Goal: Information Seeking & Learning: Find specific fact

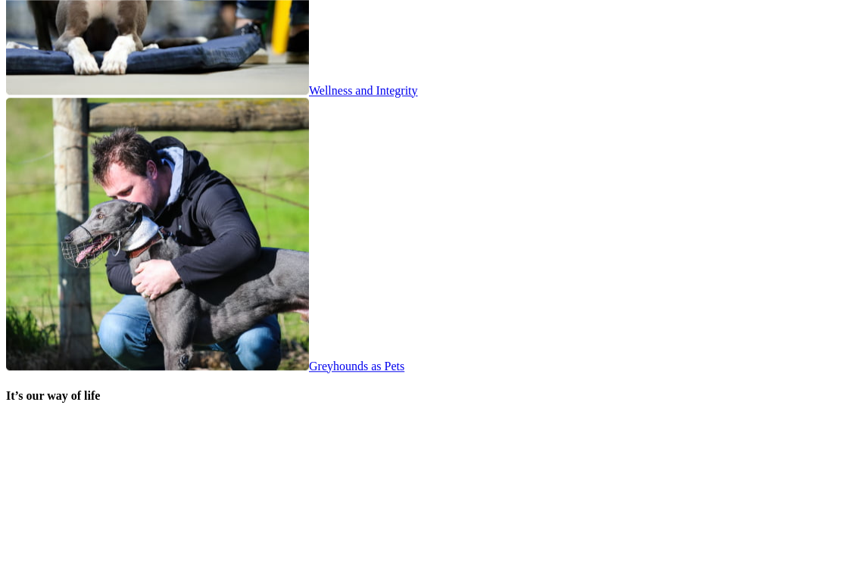
scroll to position [2799, 0]
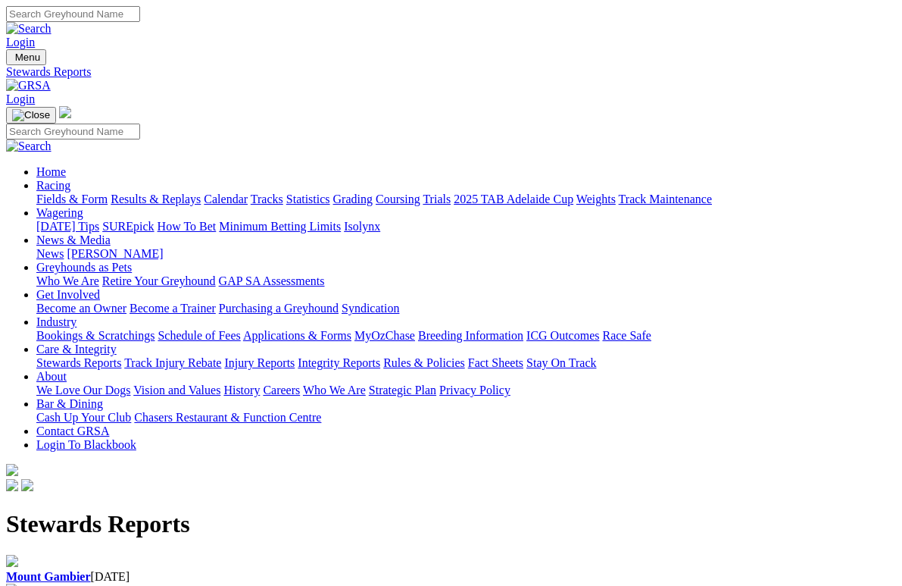
scroll to position [20, 0]
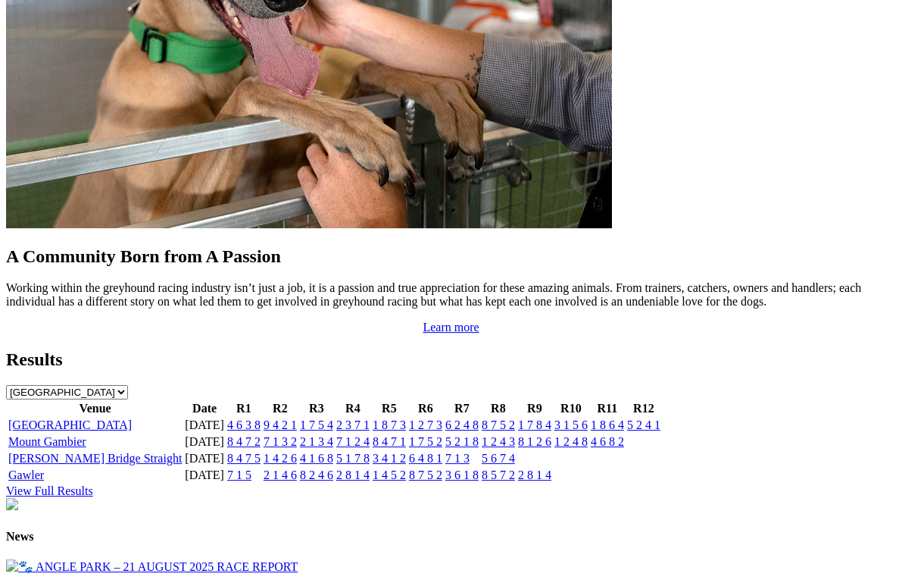
scroll to position [1387, 0]
click at [650, 418] on link "5 2 4 1" at bounding box center [643, 424] width 33 height 13
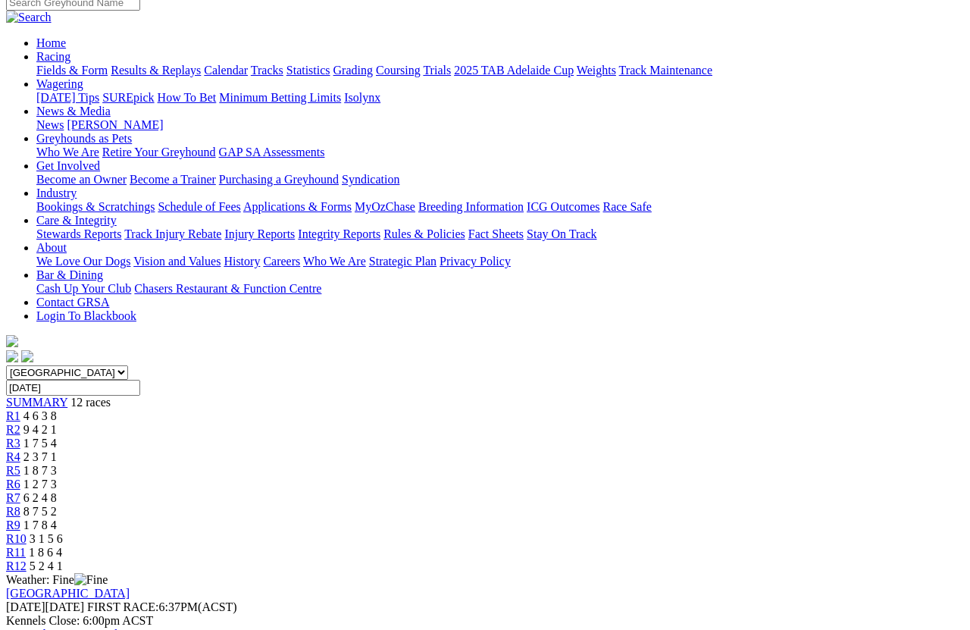
scroll to position [107, 0]
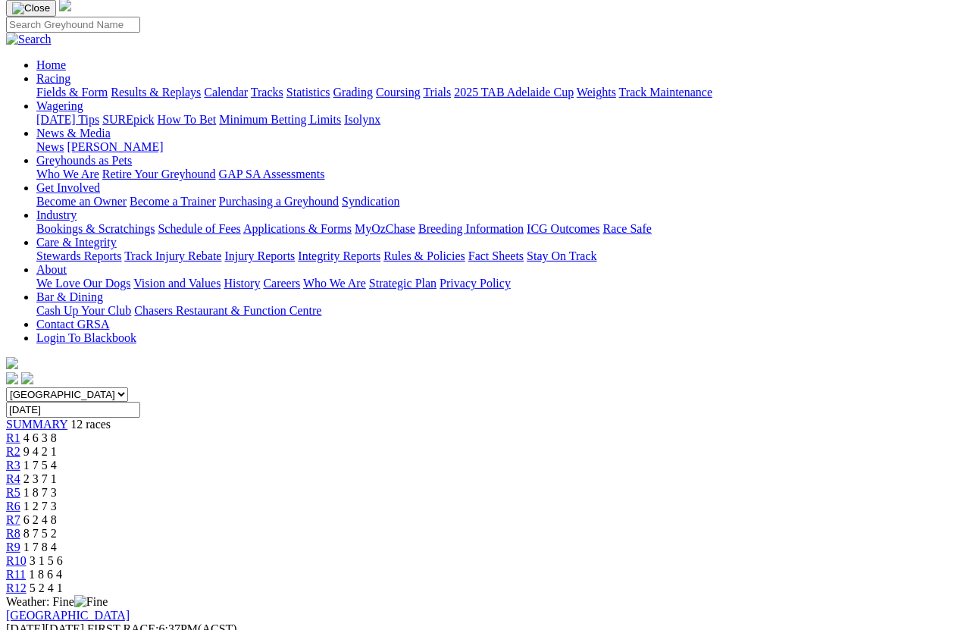
click at [27, 554] on span "R10" at bounding box center [16, 560] width 20 height 13
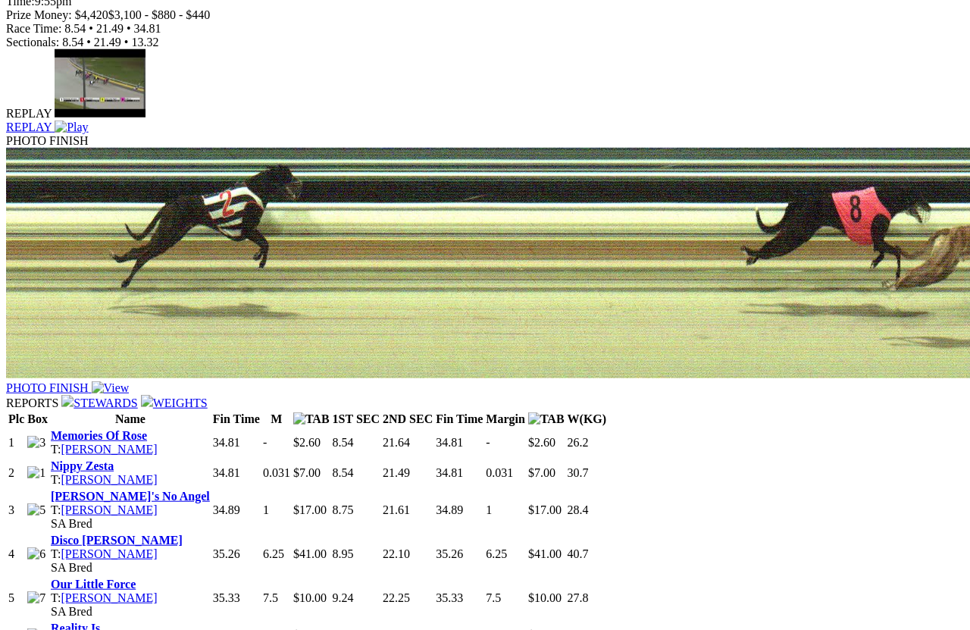
scroll to position [996, 0]
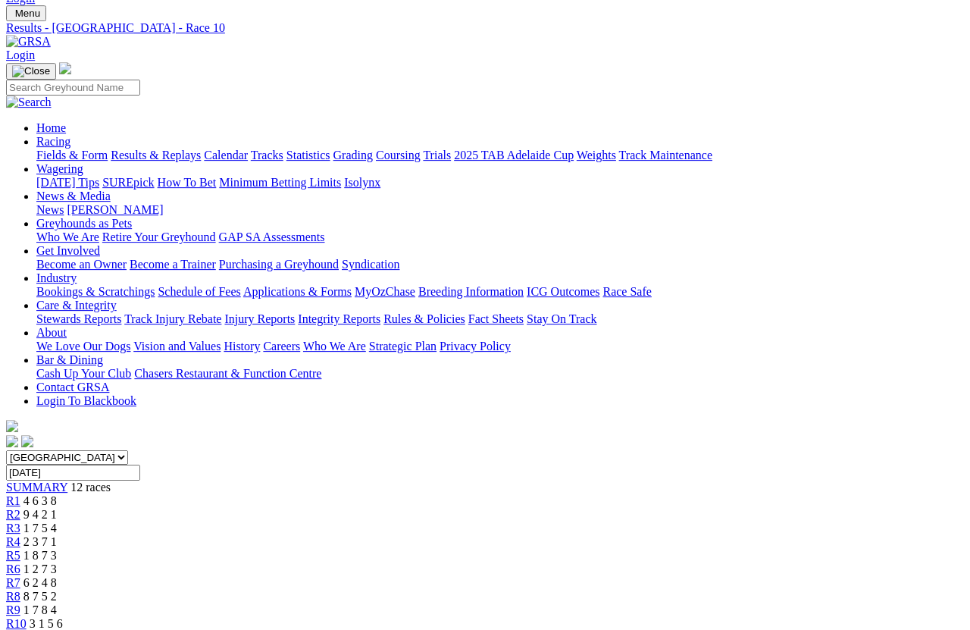
scroll to position [42, 0]
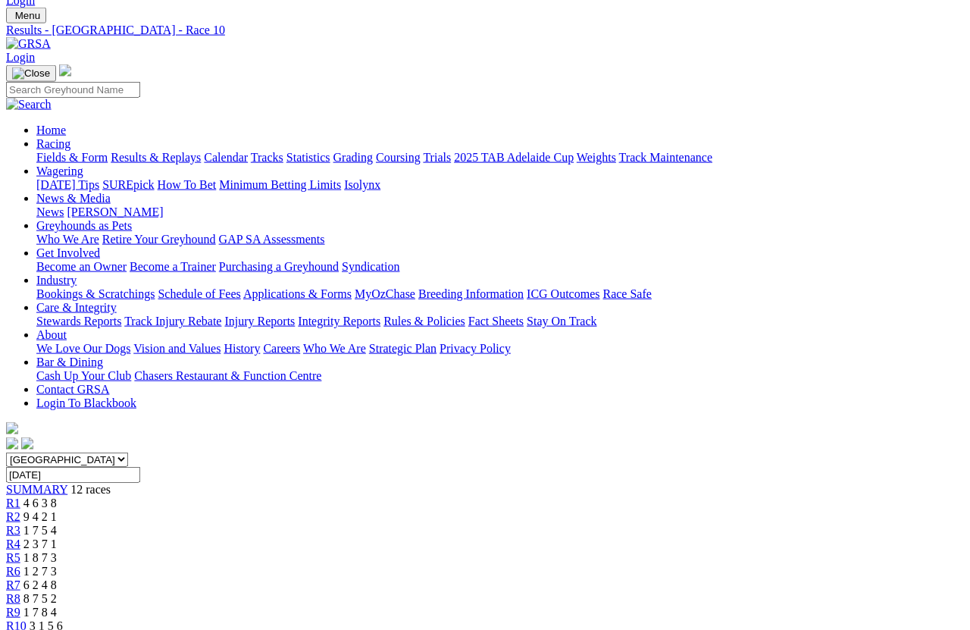
click at [20, 524] on span "R3" at bounding box center [13, 530] width 14 height 13
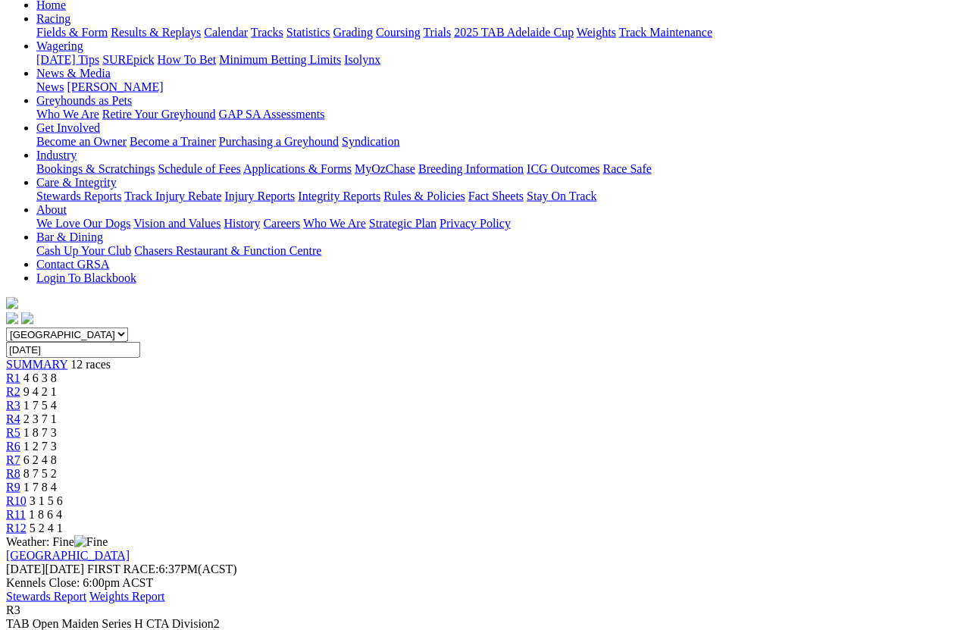
scroll to position [167, 0]
click at [20, 439] on span "R6" at bounding box center [13, 445] width 14 height 13
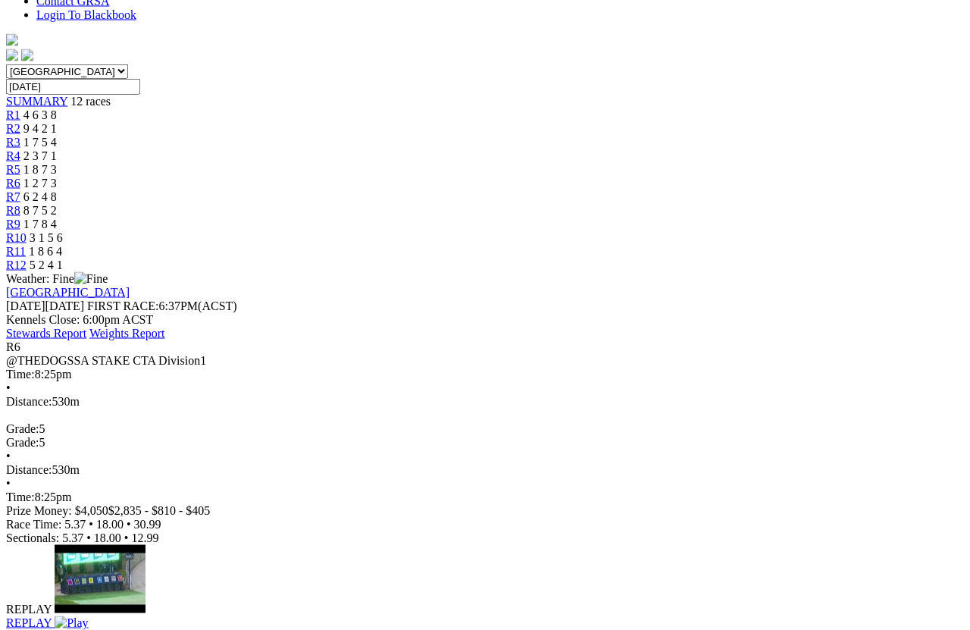
scroll to position [430, 0]
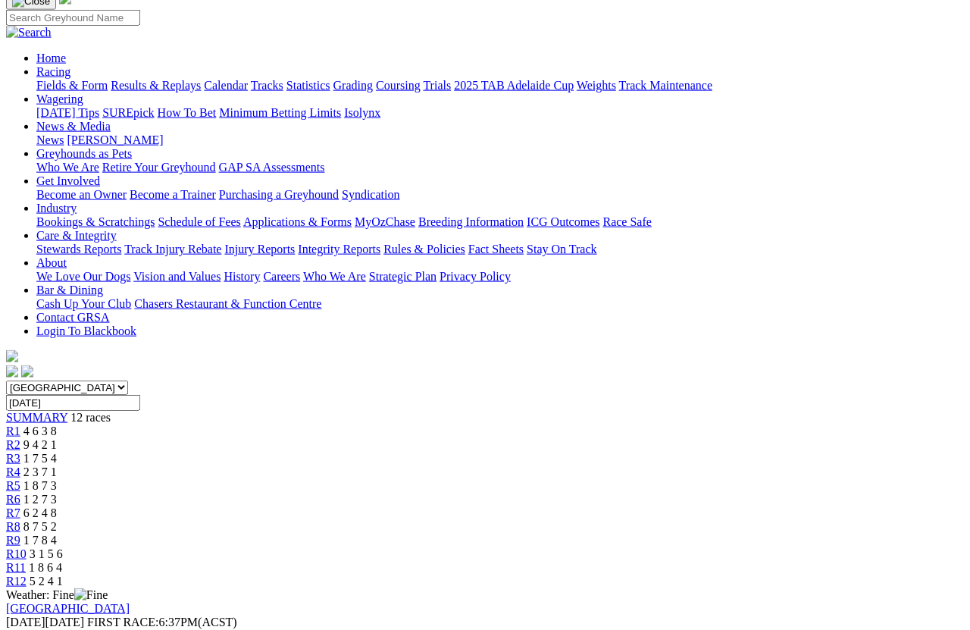
click at [140, 395] on input "[DATE]" at bounding box center [73, 403] width 134 height 16
type input "Yesterday, 21 Aug 2025"
click at [643, 380] on div "South Australia New South Wales Northern Territory Queensland Tasmania Victoria…" at bounding box center [485, 484] width 958 height 208
click at [20, 506] on span "R7" at bounding box center [13, 512] width 14 height 13
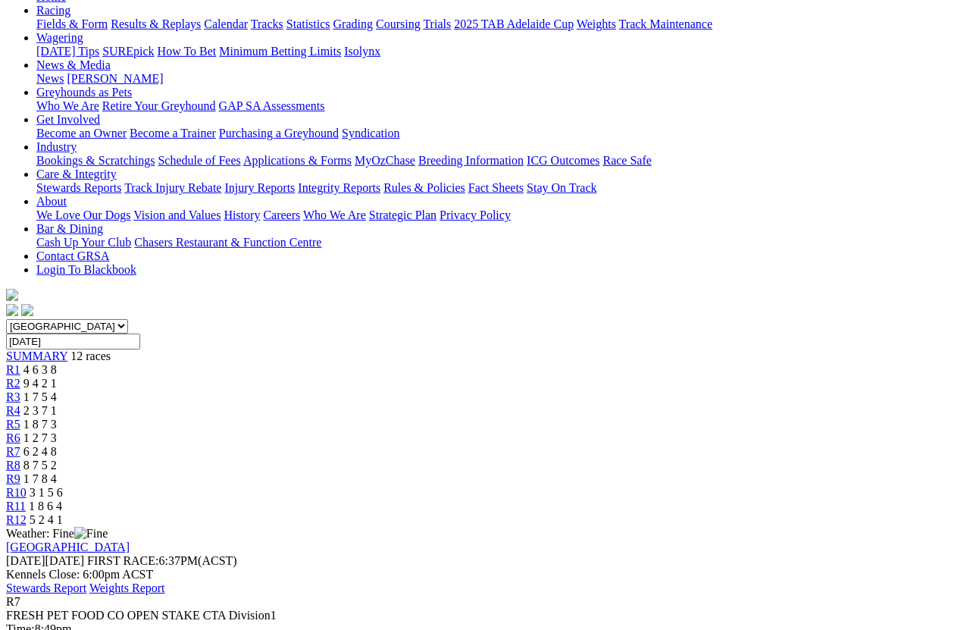
scroll to position [169, 0]
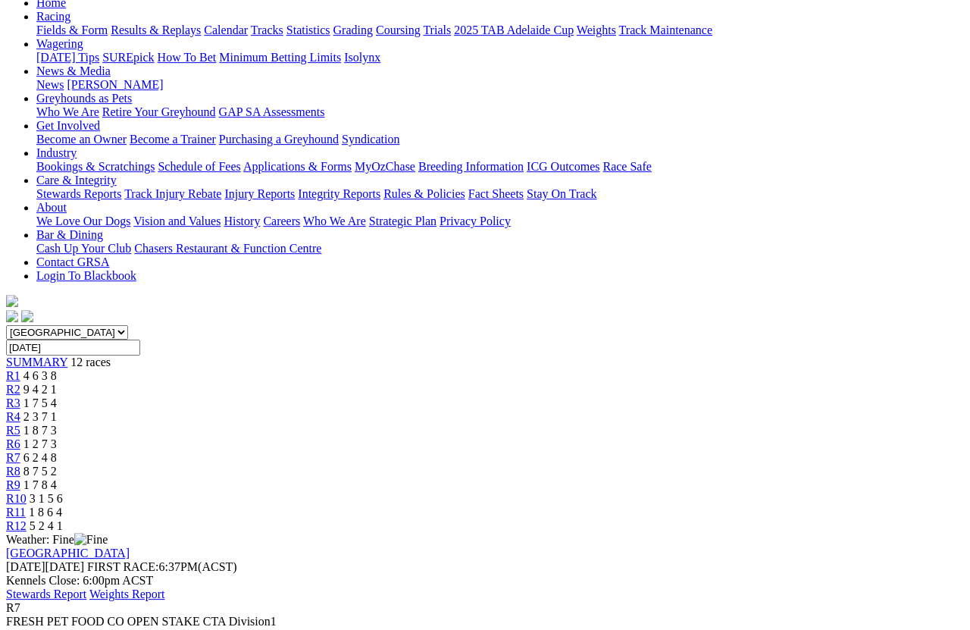
click at [57, 464] on span "8 7 5 2" at bounding box center [39, 470] width 33 height 13
click at [20, 464] on span "R8" at bounding box center [13, 470] width 14 height 13
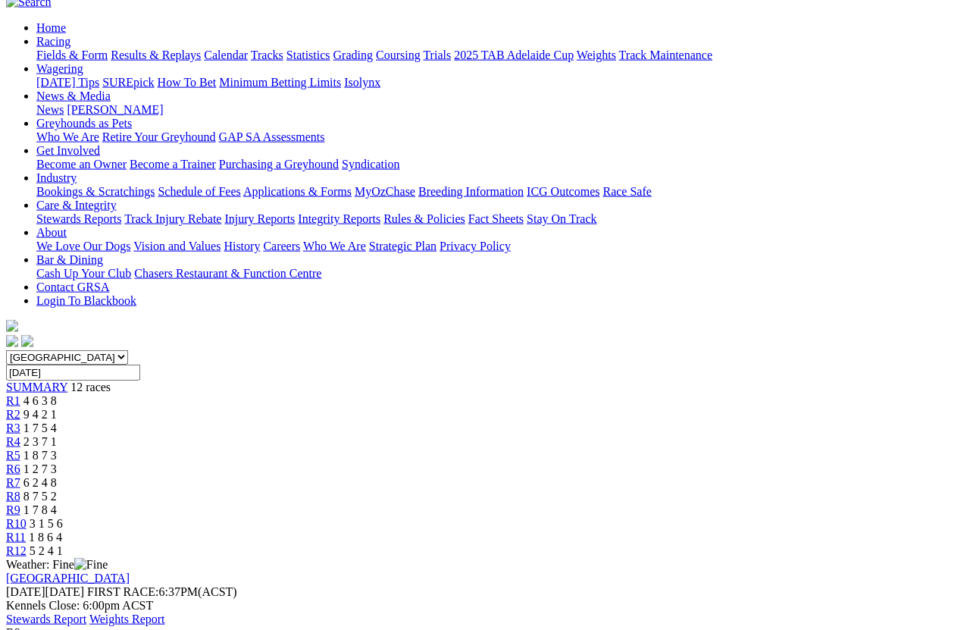
scroll to position [136, 0]
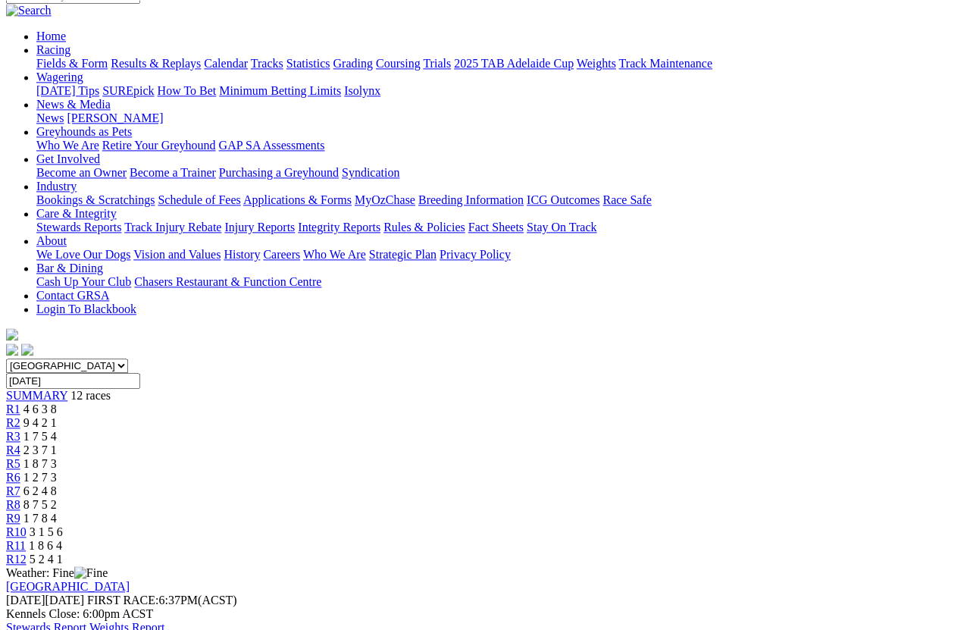
click at [57, 402] on span "4 6 3 8" at bounding box center [39, 408] width 33 height 13
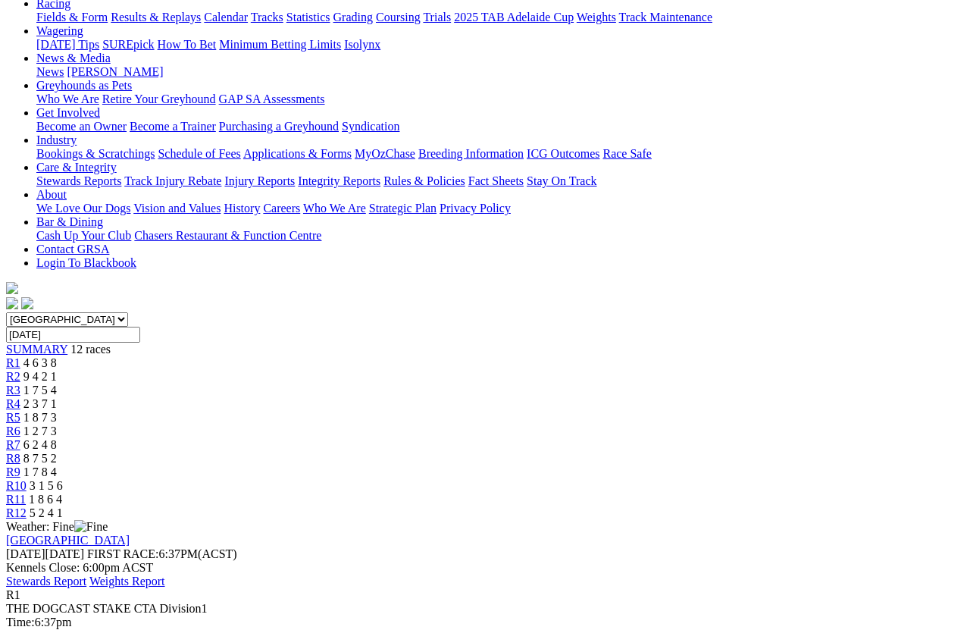
scroll to position [174, 0]
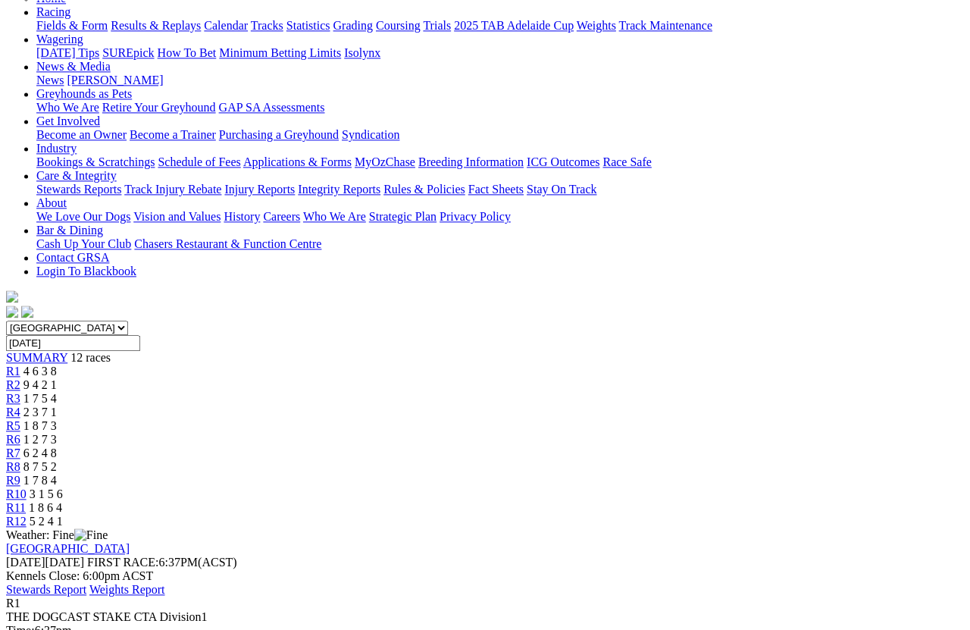
click at [20, 378] on span "R2" at bounding box center [13, 384] width 14 height 13
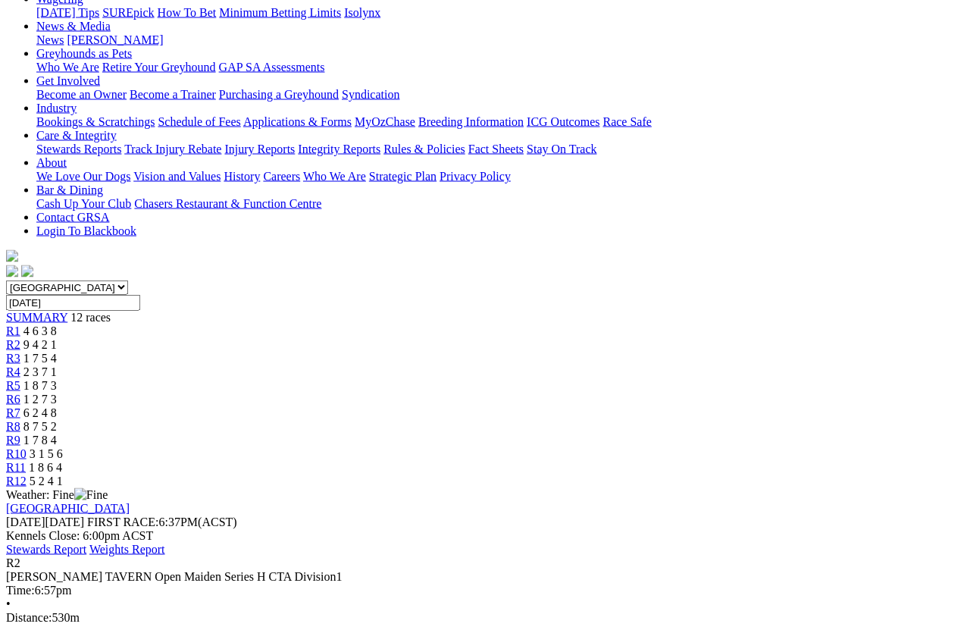
scroll to position [214, 0]
click at [57, 351] on span "1 7 5 4" at bounding box center [39, 357] width 33 height 13
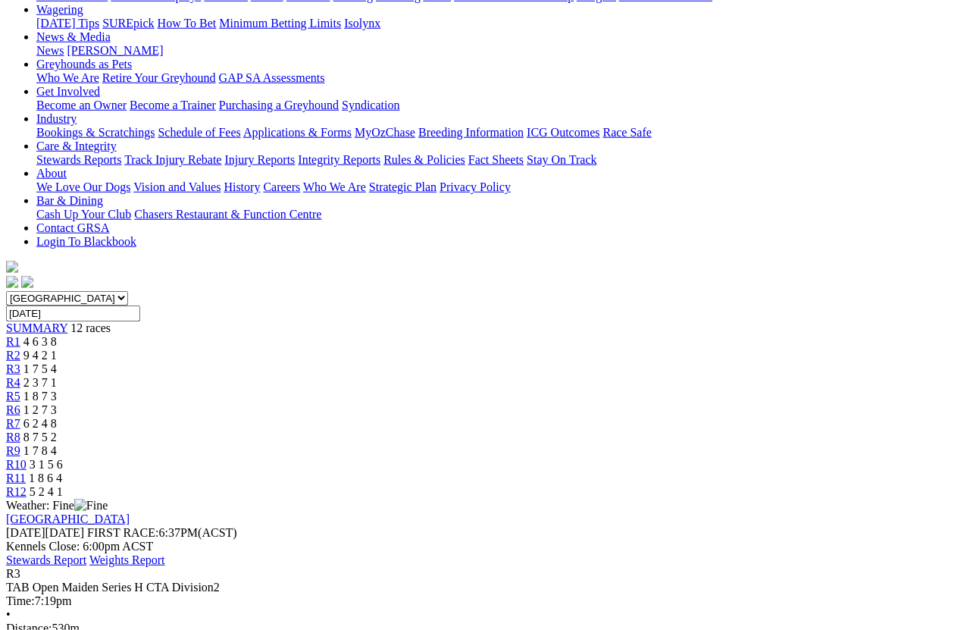
scroll to position [180, 0]
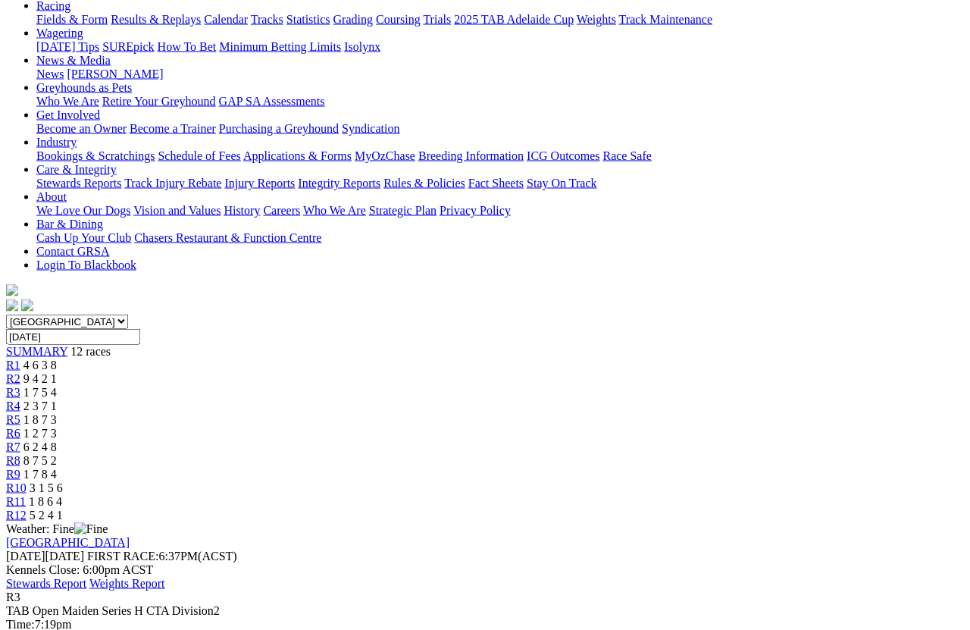
click at [20, 399] on link "R4" at bounding box center [13, 405] width 14 height 13
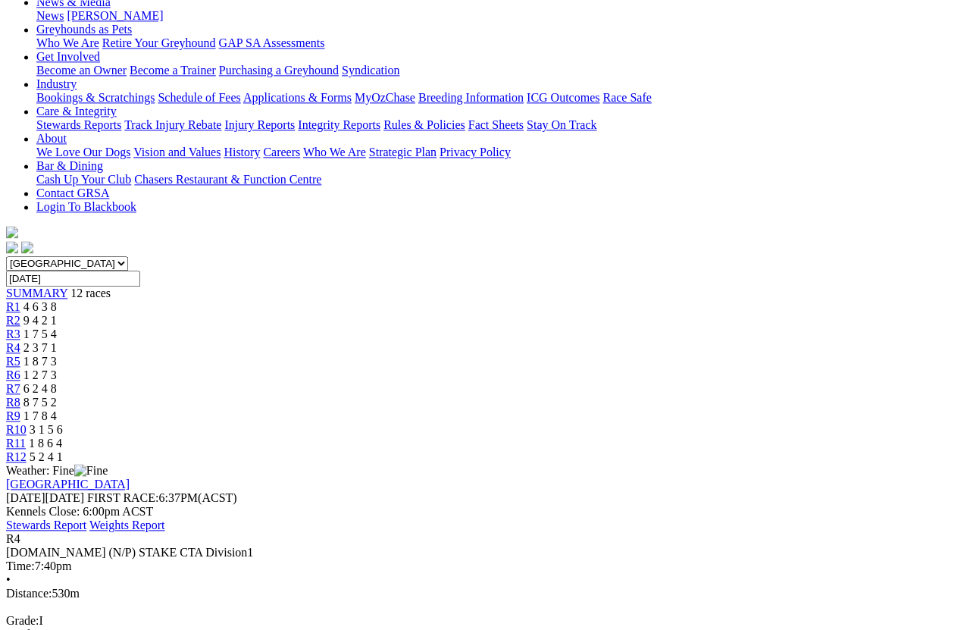
scroll to position [237, 0]
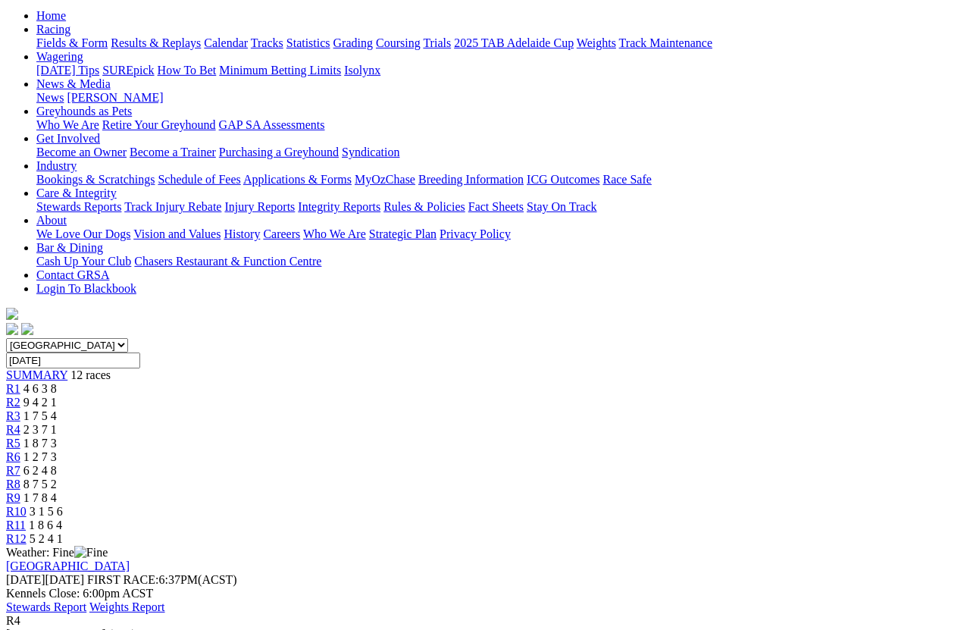
scroll to position [152, 0]
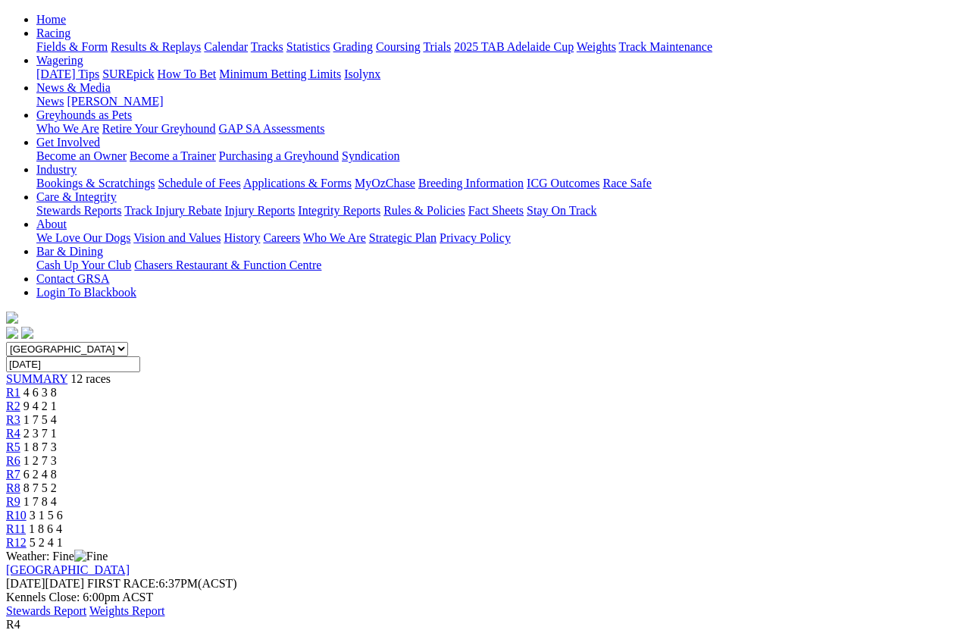
click at [20, 467] on span "R7" at bounding box center [13, 473] width 14 height 13
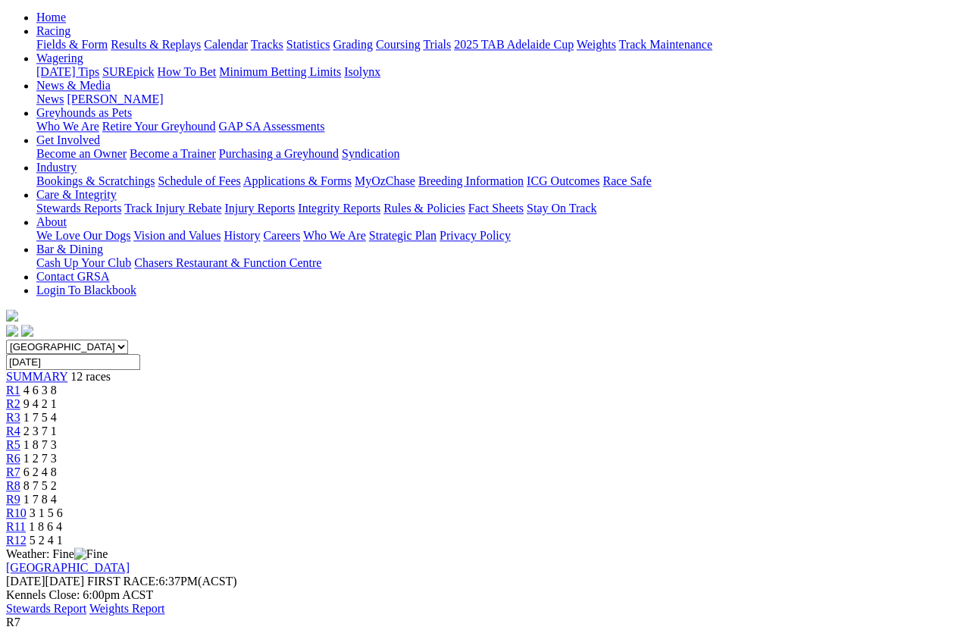
scroll to position [148, 0]
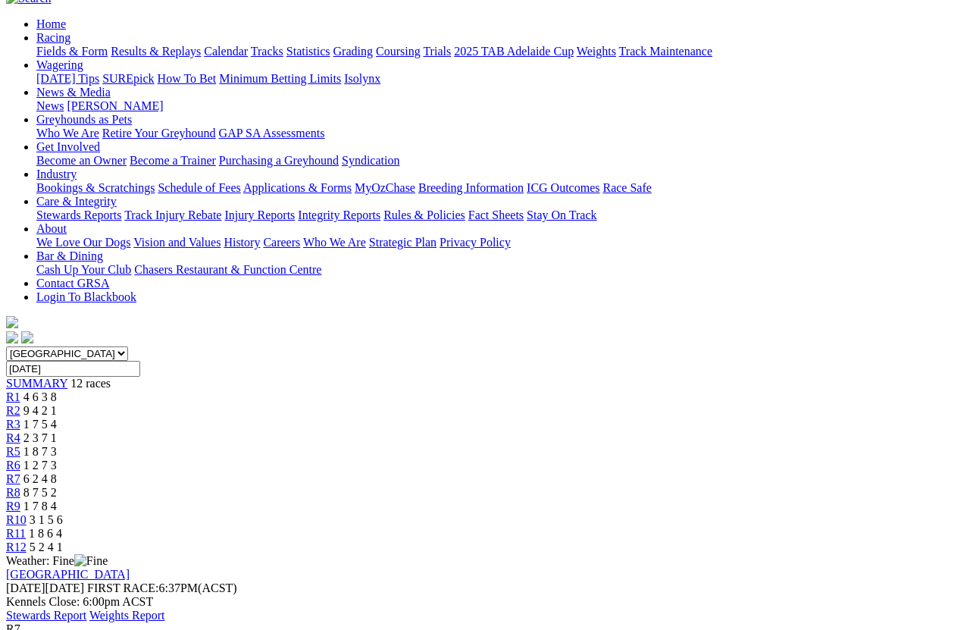
click at [20, 458] on link "R6" at bounding box center [13, 464] width 14 height 13
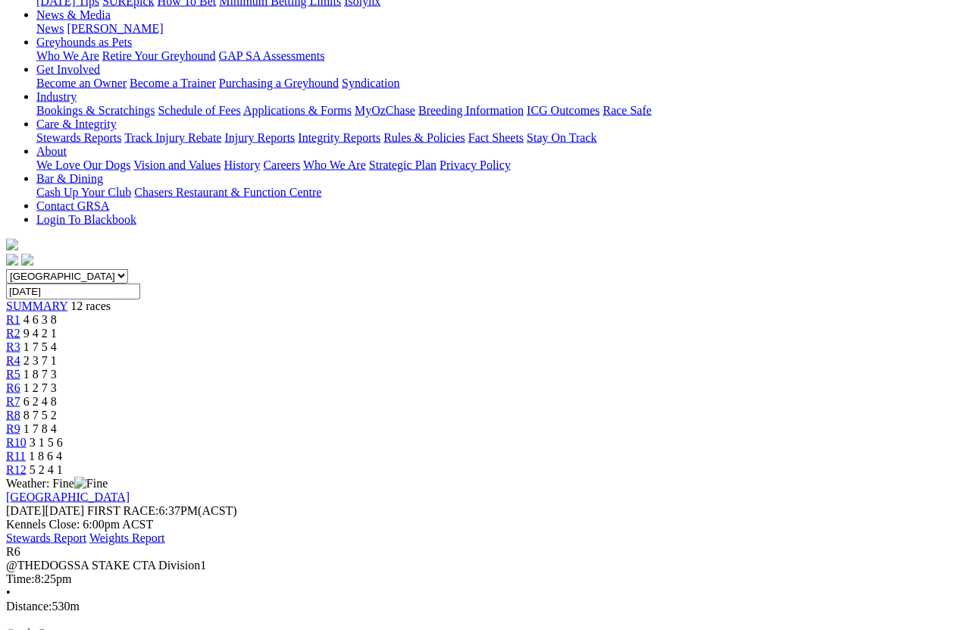
scroll to position [226, 0]
